Goal: Information Seeking & Learning: Learn about a topic

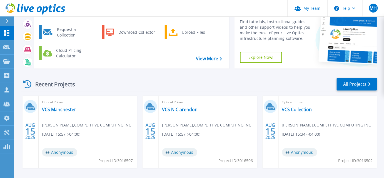
scroll to position [50, 0]
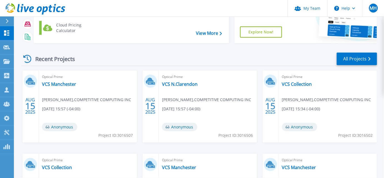
click at [120, 63] on div "Recent Projects All Projects" at bounding box center [199, 59] width 356 height 14
click at [6, 64] on icon at bounding box center [6, 61] width 7 height 5
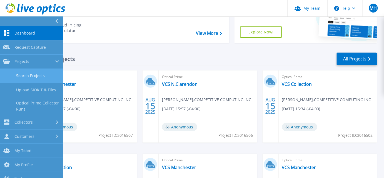
click at [21, 78] on link "Search Projects" at bounding box center [31, 76] width 63 height 14
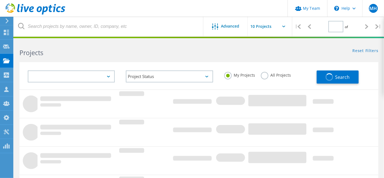
type input "1"
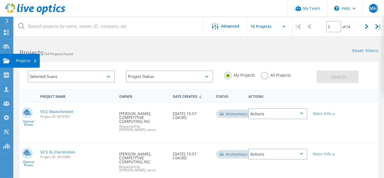
click at [7, 61] on use at bounding box center [6, 60] width 7 height 5
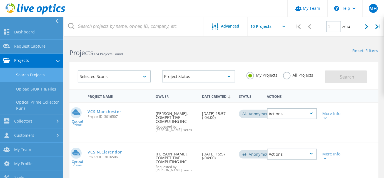
click at [24, 72] on link "Search Projects" at bounding box center [31, 75] width 63 height 14
click at [25, 74] on link "Search Projects" at bounding box center [31, 75] width 63 height 14
click at [36, 76] on link "Search Projects" at bounding box center [31, 75] width 63 height 14
click at [77, 89] on div "Selected Scans Project Status In Progress Complete Published Anonymous Archived…" at bounding box center [198, 77] width 253 height 24
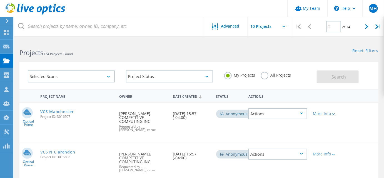
click at [101, 76] on div "Selected Scans" at bounding box center [71, 76] width 87 height 12
click at [100, 65] on div "Selected Scans Project Status In Progress Complete Published Anonymous Archived…" at bounding box center [198, 75] width 359 height 27
click at [74, 113] on link "VCS Manchester" at bounding box center [57, 111] width 34 height 4
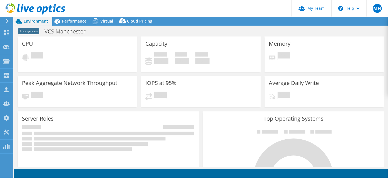
select select "USD"
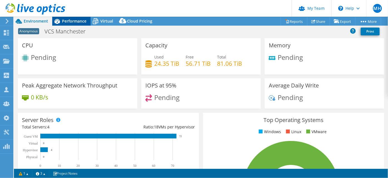
click at [75, 23] on span "Performance" at bounding box center [74, 20] width 24 height 5
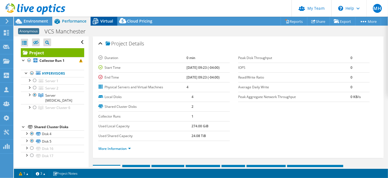
click at [105, 25] on div "Virtual" at bounding box center [104, 21] width 27 height 9
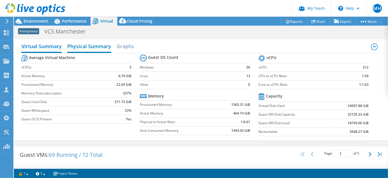
click at [105, 53] on h2 "Physical Summary" at bounding box center [89, 47] width 44 height 12
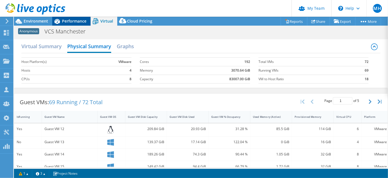
click at [77, 24] on span "Performance" at bounding box center [74, 20] width 24 height 5
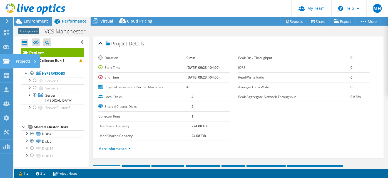
click at [8, 65] on div at bounding box center [6, 62] width 7 height 6
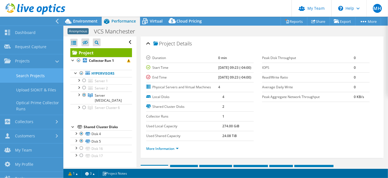
click at [20, 82] on link "Search Projects" at bounding box center [31, 75] width 63 height 14
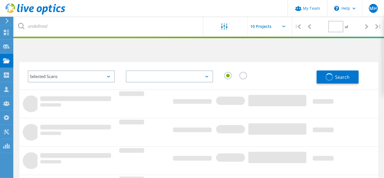
type input "1"
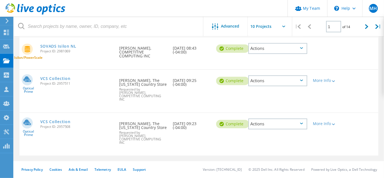
scroll to position [373, 0]
click at [71, 120] on link "VCS Collection" at bounding box center [55, 122] width 30 height 4
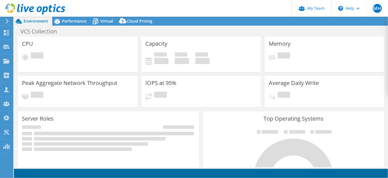
select select "USD"
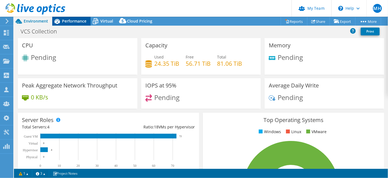
click at [74, 23] on span "Performance" at bounding box center [74, 20] width 24 height 5
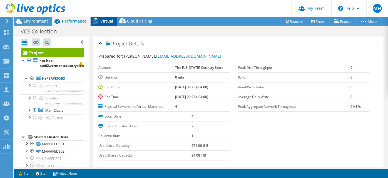
click at [108, 21] on span "Virtual" at bounding box center [106, 20] width 13 height 5
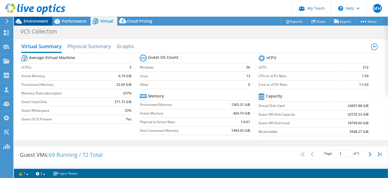
click at [34, 24] on span "Environment" at bounding box center [36, 20] width 24 height 5
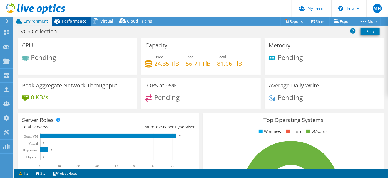
click at [71, 23] on span "Performance" at bounding box center [74, 20] width 24 height 5
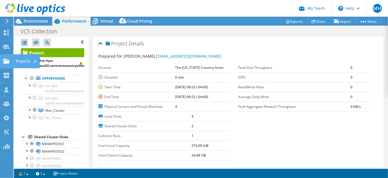
click at [4, 63] on use at bounding box center [6, 60] width 7 height 5
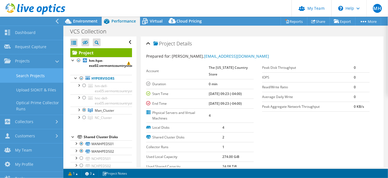
click at [38, 83] on link "Search Projects" at bounding box center [31, 75] width 63 height 14
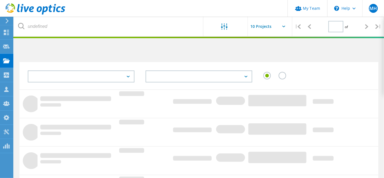
type input "1"
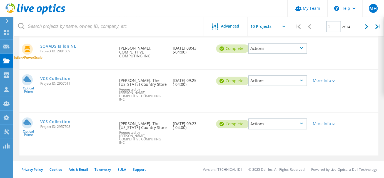
scroll to position [373, 0]
click at [71, 120] on link "VCS Collection" at bounding box center [55, 122] width 30 height 4
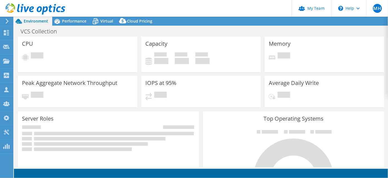
select select "USD"
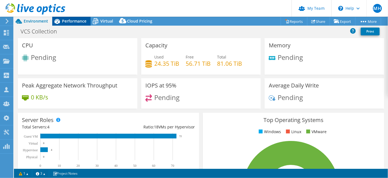
click at [75, 21] on span "Performance" at bounding box center [74, 20] width 24 height 5
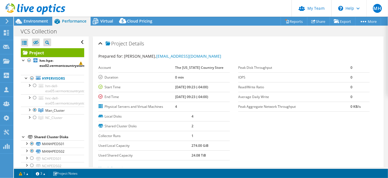
click at [75, 22] on span "Performance" at bounding box center [74, 20] width 24 height 5
click at [5, 63] on use at bounding box center [6, 60] width 7 height 5
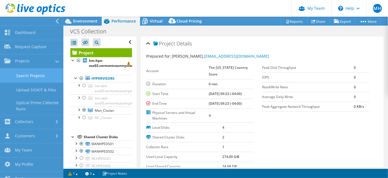
click at [24, 79] on link "Search Projects" at bounding box center [31, 75] width 63 height 14
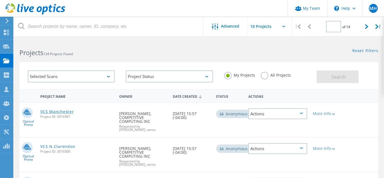
type input "1"
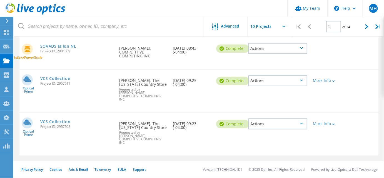
scroll to position [373, 0]
click at [61, 77] on link "VCS Collection" at bounding box center [55, 79] width 30 height 4
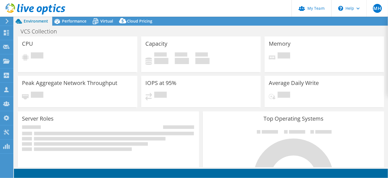
select select "USD"
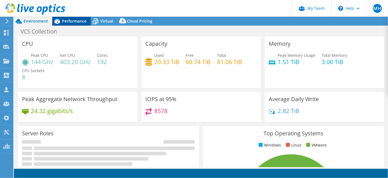
click at [76, 23] on span "Performance" at bounding box center [74, 20] width 24 height 5
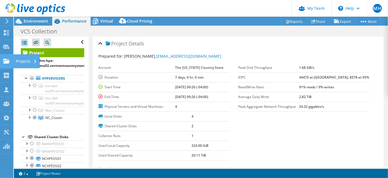
click at [7, 63] on use at bounding box center [6, 60] width 7 height 5
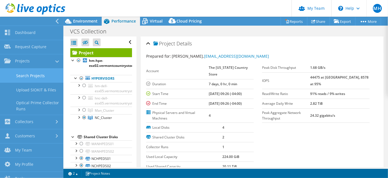
click at [39, 83] on link "Search Projects" at bounding box center [31, 75] width 63 height 14
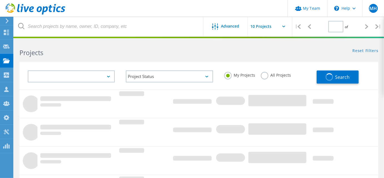
type input "1"
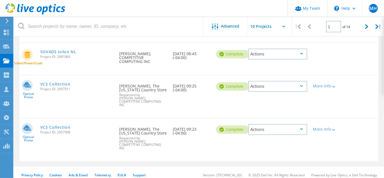
scroll to position [348, 0]
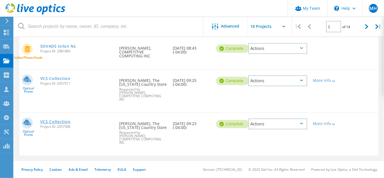
click at [66, 124] on link "VCS Collection" at bounding box center [55, 122] width 30 height 4
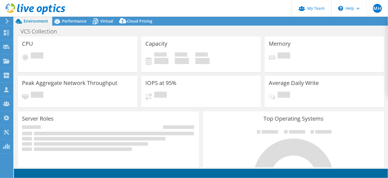
select select "USD"
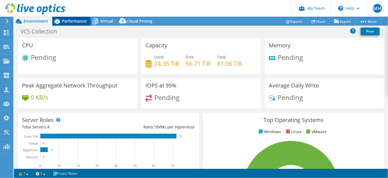
click at [70, 21] on span "Performance" at bounding box center [74, 20] width 24 height 5
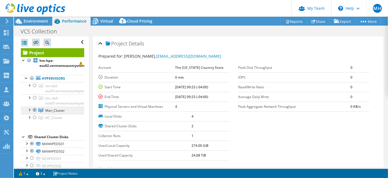
scroll to position [25, 0]
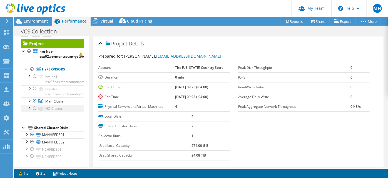
click at [35, 111] on div at bounding box center [35, 108] width 6 height 7
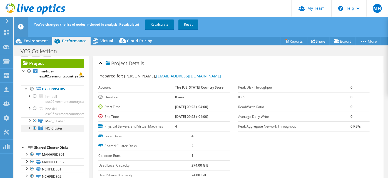
click at [28, 130] on div at bounding box center [29, 127] width 6 height 6
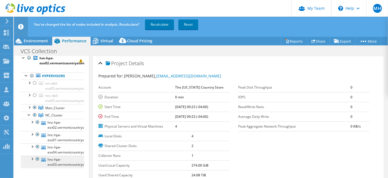
scroll to position [21, 0]
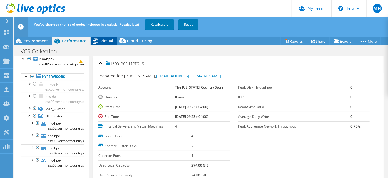
click at [109, 43] on span "Virtual" at bounding box center [106, 40] width 13 height 5
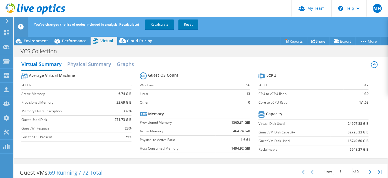
scroll to position [0, 0]
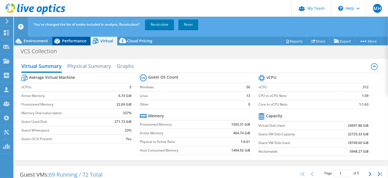
click at [75, 43] on span "Performance" at bounding box center [74, 40] width 24 height 5
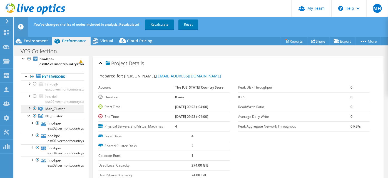
click at [38, 112] on link "Man_Cluster" at bounding box center [52, 108] width 63 height 7
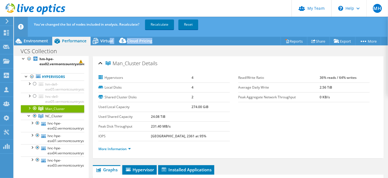
drag, startPoint x: 108, startPoint y: 47, endPoint x: 171, endPoint y: 44, distance: 63.4
click at [169, 45] on div "Project Actions Project Actions Reports Share Export vSAN ReadyNode Sizer" at bounding box center [201, 40] width 374 height 9
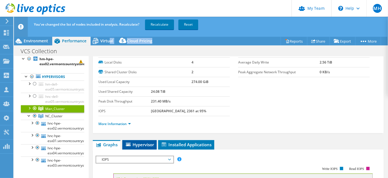
scroll to position [50, 0]
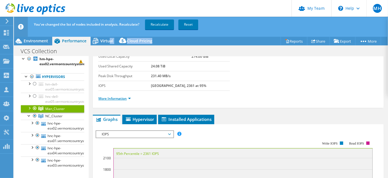
click at [131, 101] on link "More Information" at bounding box center [114, 98] width 33 height 5
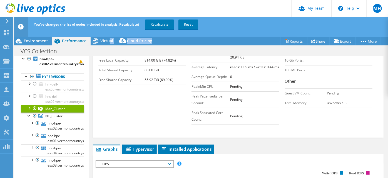
scroll to position [151, 0]
